Goal: Find specific page/section: Find specific page/section

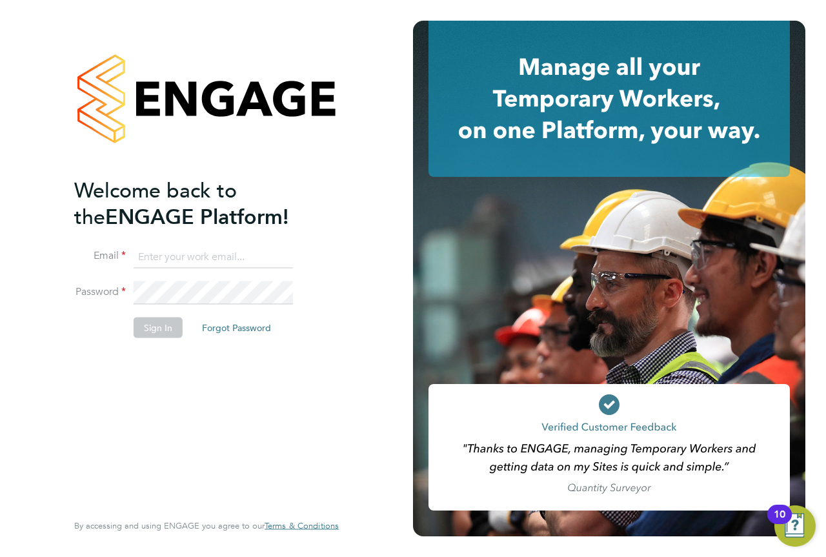
click at [196, 257] on input at bounding box center [213, 256] width 159 height 23
type input "engagemasterlogins@hays.com"
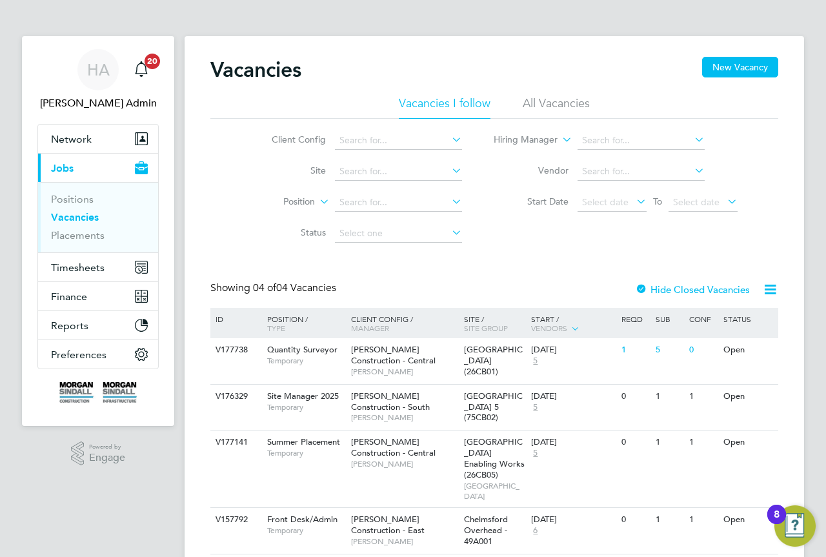
click at [556, 108] on li "All Vacancies" at bounding box center [556, 107] width 67 height 23
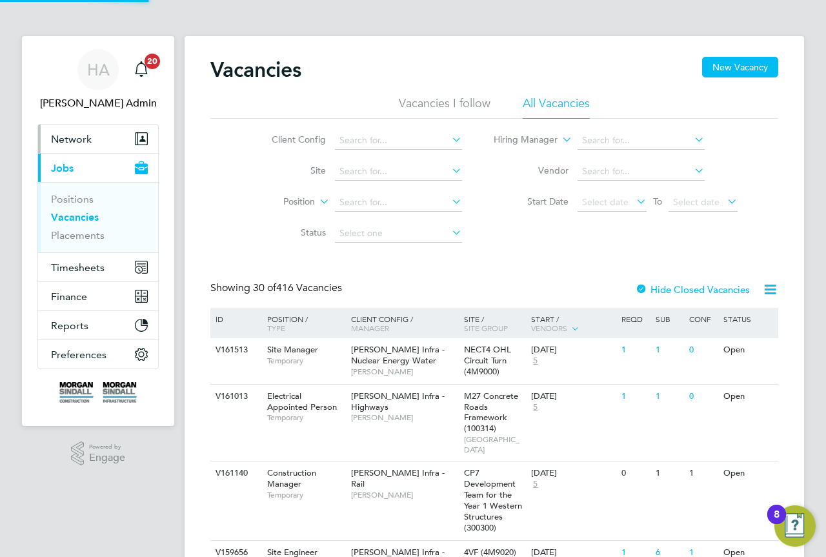
click at [76, 136] on span "Network" at bounding box center [71, 139] width 41 height 12
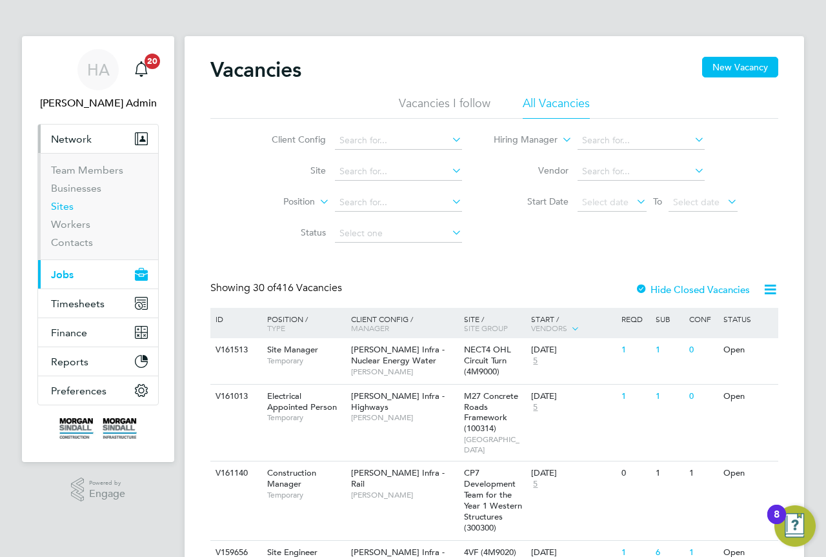
click at [67, 209] on link "Sites" at bounding box center [62, 206] width 23 height 12
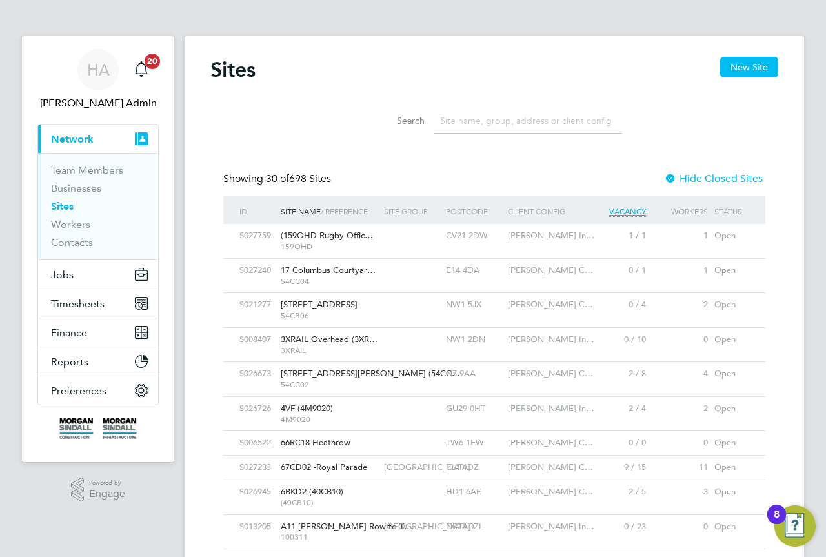
click at [478, 114] on input at bounding box center [528, 120] width 188 height 25
paste input "Base Rate Holiday Cost to Employ Margin Charge Rate Basic Premium Rate CPCS For…"
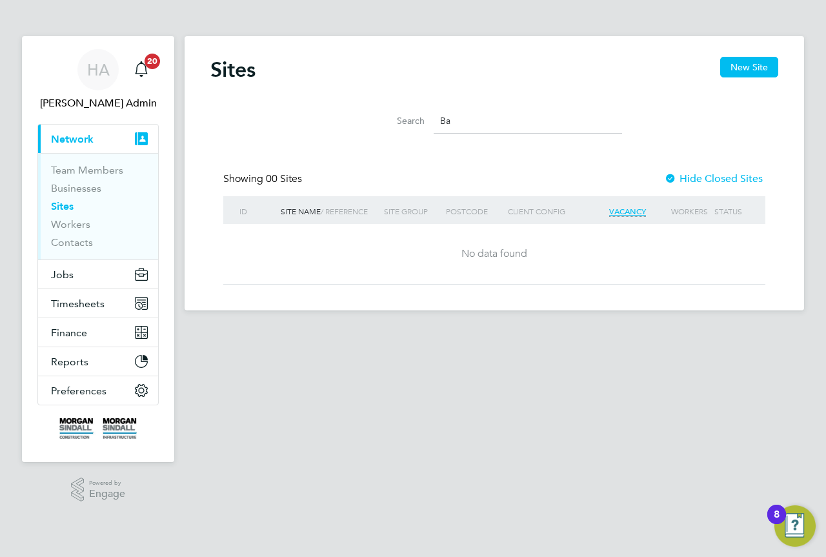
type input "B"
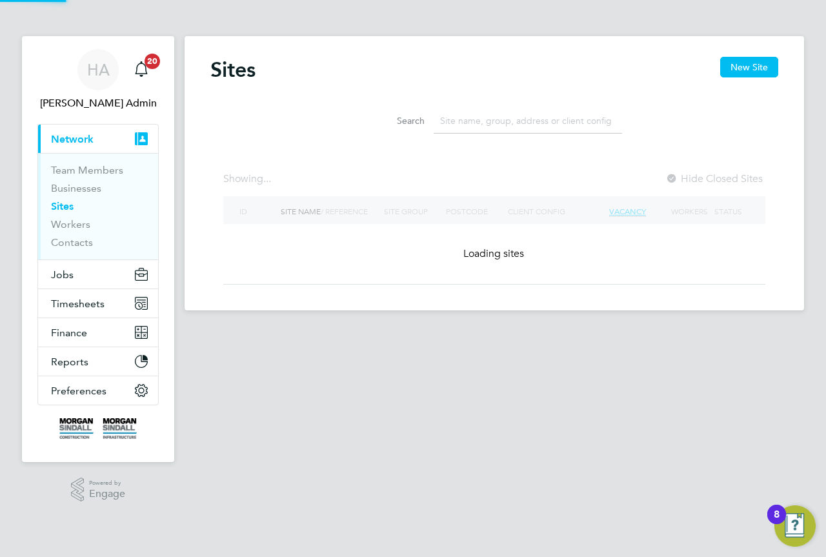
click at [500, 167] on div "Sites New Site Search Showing ... Hide Closed Sites ID Site Name / Reference Si…" at bounding box center [494, 171] width 568 height 228
click at [481, 123] on input at bounding box center [528, 120] width 188 height 25
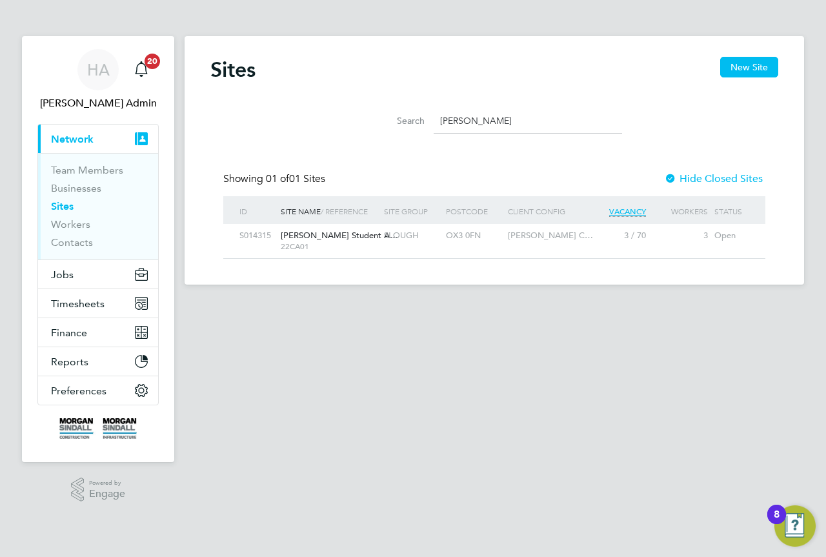
type input "[PERSON_NAME]"
click at [365, 237] on span "[PERSON_NAME] Student A…" at bounding box center [339, 235] width 117 height 11
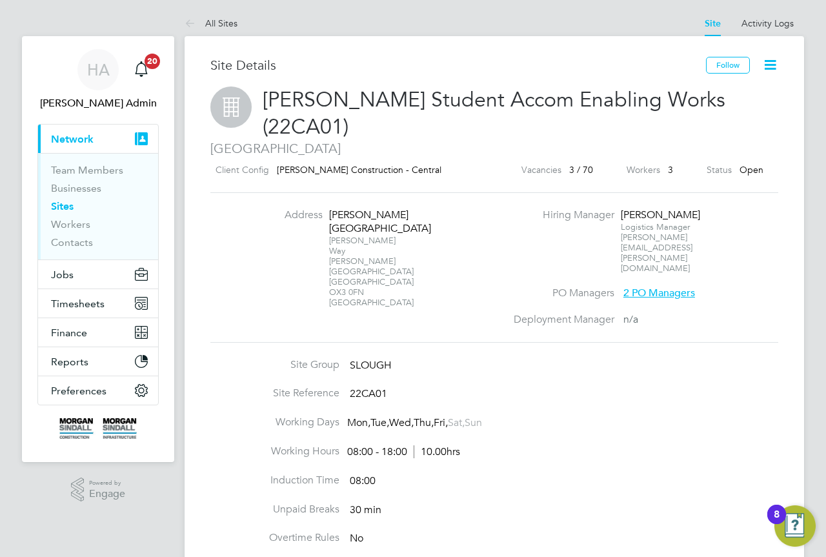
drag, startPoint x: 363, startPoint y: 237, endPoint x: 331, endPoint y: 192, distance: 55.5
click at [331, 208] on div "Clive Booth Student Village John Garne Way Marston Road Oxford OX3 0FN United K…" at bounding box center [369, 257] width 81 height 99
copy div "Clive Booth Student Village John Garne Way Marston Road Oxford OX3 0FN"
click at [428, 252] on li "Address Clive Booth Student Village John Garne Way Marston Road Oxford OX3 0FN …" at bounding box center [379, 264] width 254 height 112
click at [432, 503] on li "Unpaid Breaks 30 min" at bounding box center [494, 517] width 568 height 29
